Goal: Information Seeking & Learning: Understand process/instructions

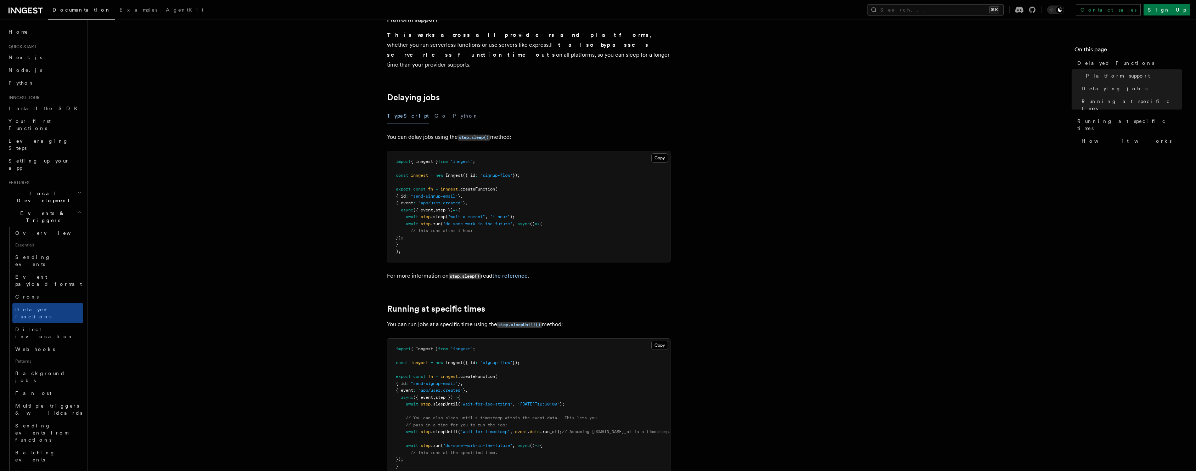
scroll to position [159, 0]
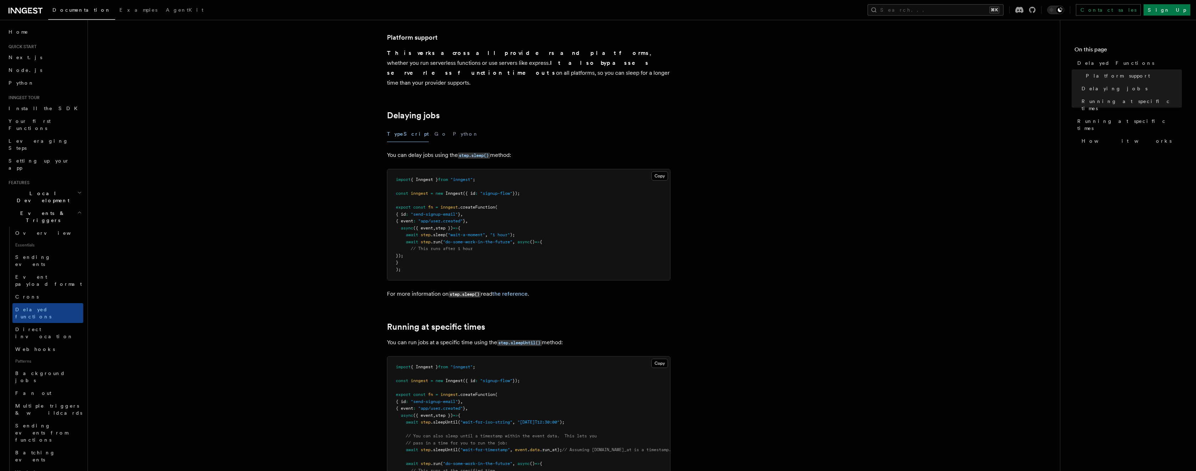
click at [424, 240] on span "step" at bounding box center [426, 242] width 10 height 5
click at [426, 232] on span "step" at bounding box center [426, 234] width 10 height 5
drag, startPoint x: 531, startPoint y: 228, endPoint x: 531, endPoint y: 219, distance: 8.9
click at [531, 219] on pre "import { Inngest } from "inngest" ; const inngest = new Inngest ({ id : "signup…" at bounding box center [528, 224] width 283 height 111
copy code "await step .sleep ( "wait-a-moment" , "1 hour" );"
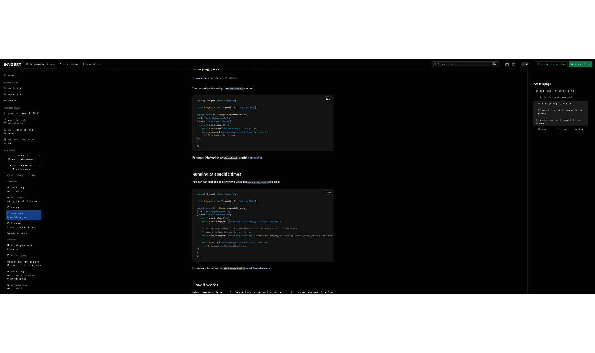
scroll to position [96, 0]
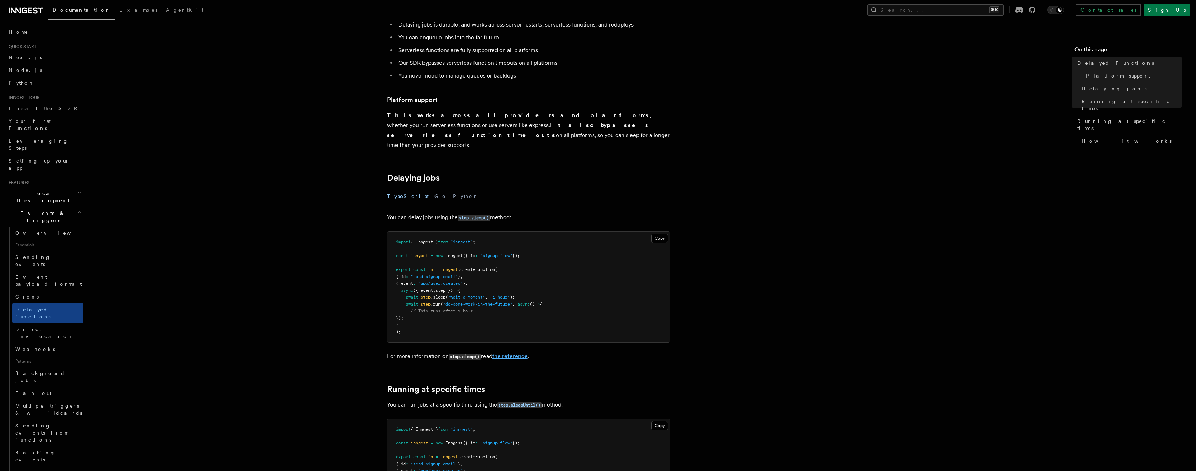
click at [507, 353] on link "the reference" at bounding box center [509, 356] width 35 height 7
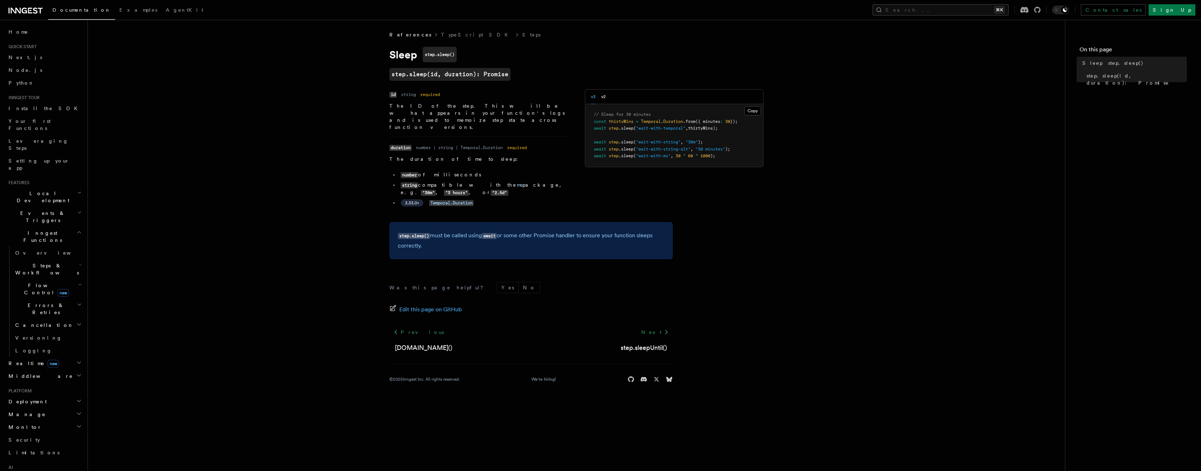
click at [715, 157] on span ");" at bounding box center [713, 155] width 5 height 5
drag, startPoint x: 714, startPoint y: 157, endPoint x: 679, endPoint y: 157, distance: 35.4
click at [679, 157] on span "await step .sleep ( "wait-with-ms" , 30 * 60 * 1000 );" at bounding box center [655, 155] width 122 height 5
copy span "30 * 60 * 1000"
